Goal: Check status: Check status

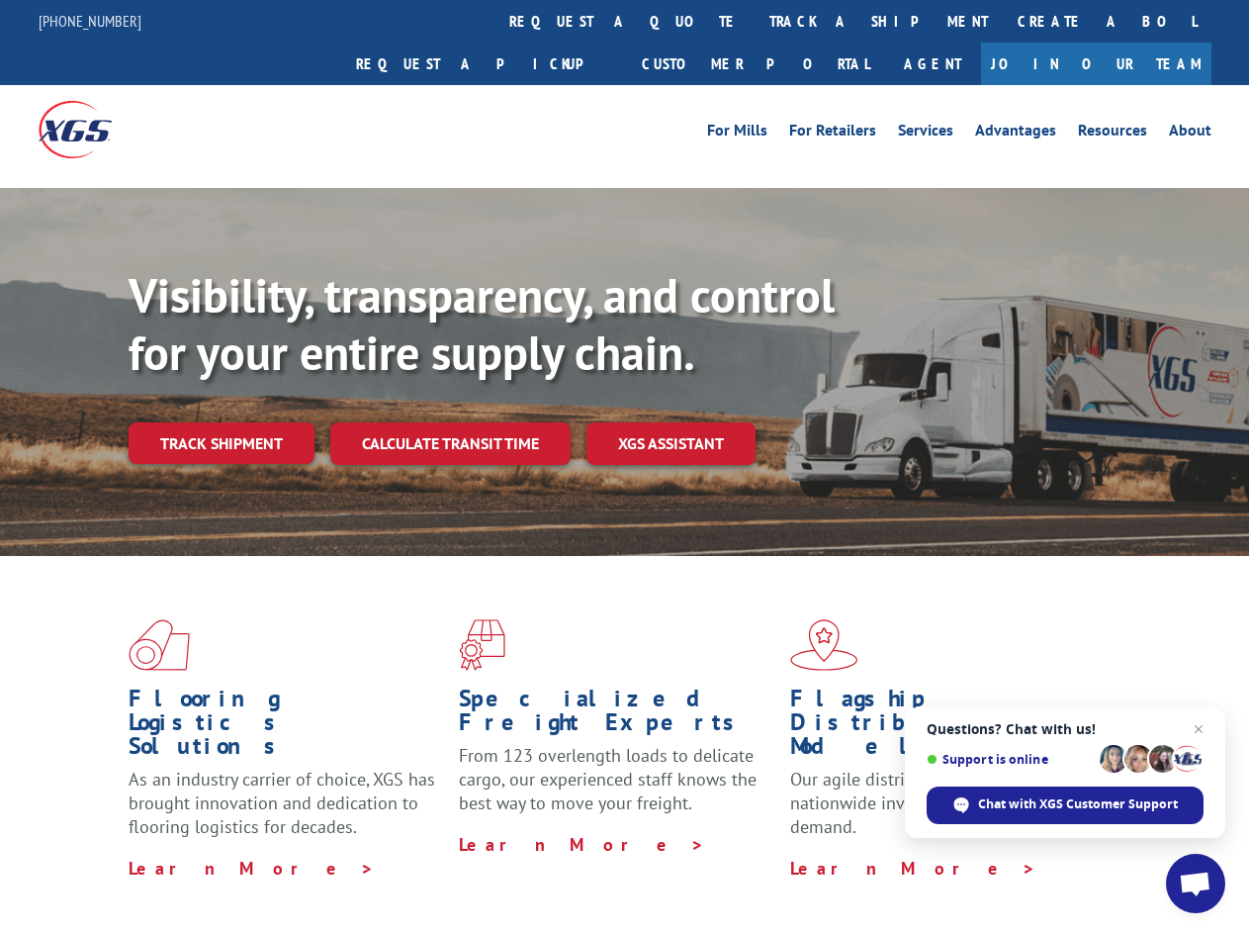
click at [624, 466] on div "Visibility, transparency, and control for your entire supply chain. Track shipm…" at bounding box center [689, 405] width 1121 height 276
click at [755, 21] on link "track a shipment" at bounding box center [879, 21] width 248 height 43
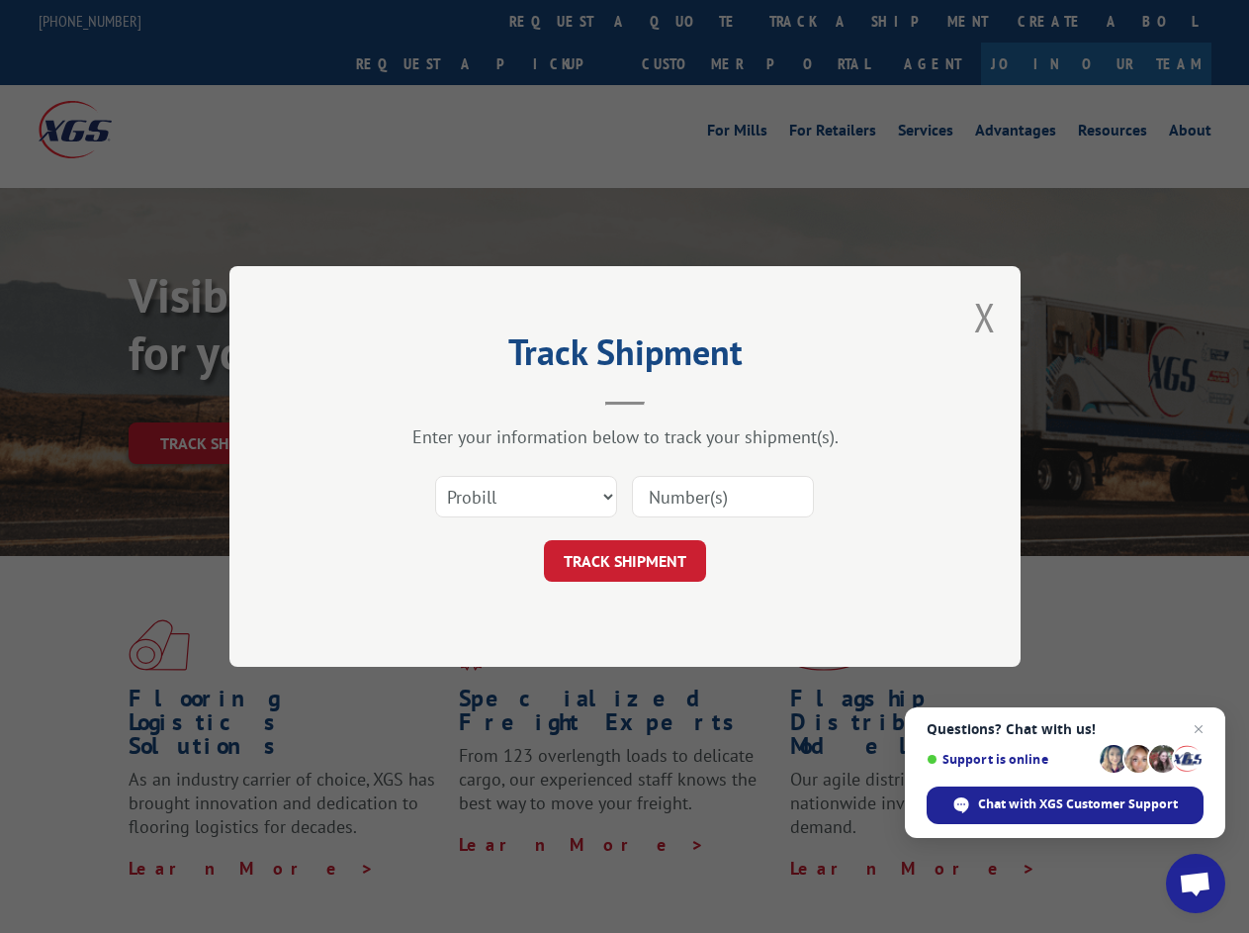
click at [690, 21] on div "Track Shipment Enter your information below to track your shipment(s). Select c…" at bounding box center [624, 466] width 1249 height 933
click at [814, 21] on div "Track Shipment Enter your information below to track your shipment(s). Select c…" at bounding box center [624, 466] width 1249 height 933
click at [221, 400] on div "Track Shipment Enter your information below to track your shipment(s). Select c…" at bounding box center [624, 466] width 1249 height 933
click at [449, 400] on header "Track Shipment" at bounding box center [625, 371] width 594 height 67
click at [672, 400] on header "Track Shipment" at bounding box center [625, 371] width 594 height 67
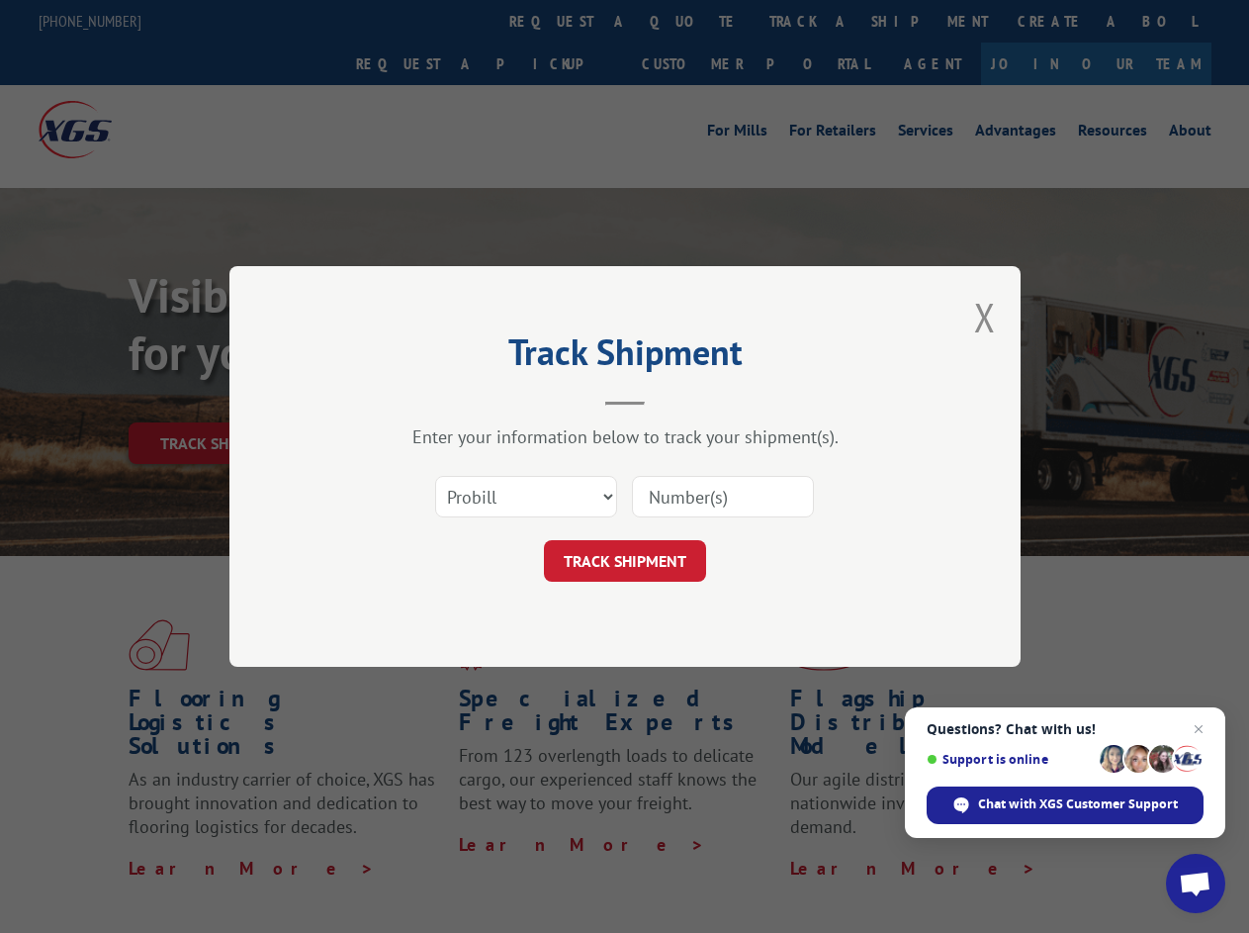
click at [1196, 883] on span "Open chat" at bounding box center [1195, 885] width 33 height 28
